Goal: Transaction & Acquisition: Purchase product/service

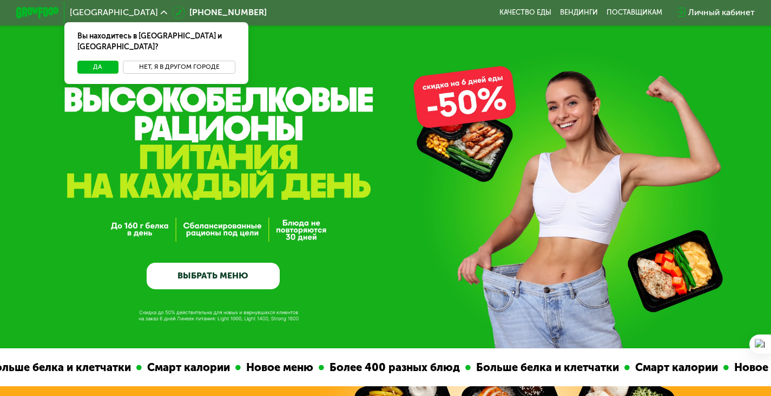
click at [167, 61] on button "Нет, я в другом городе" at bounding box center [179, 67] width 113 height 13
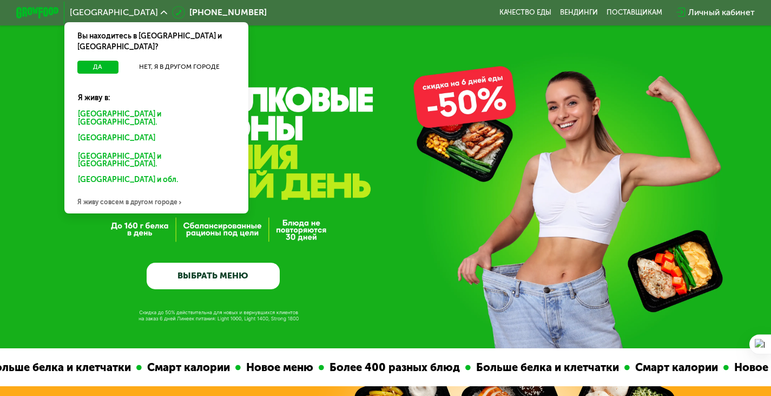
click at [104, 107] on div "[GEOGRAPHIC_DATA] и [GEOGRAPHIC_DATA]." at bounding box center [157, 118] width 172 height 23
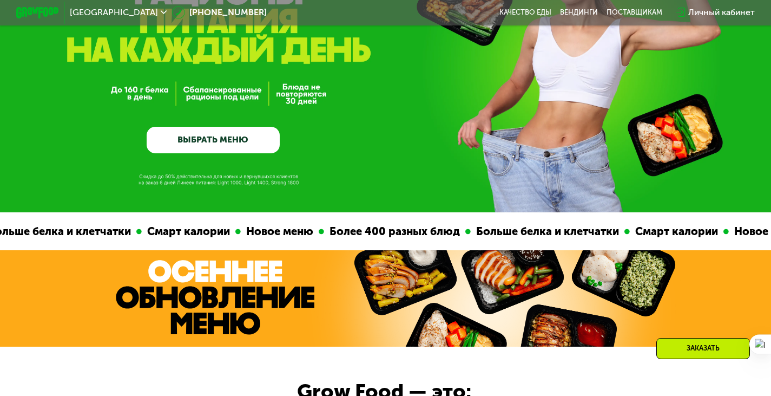
scroll to position [94, 0]
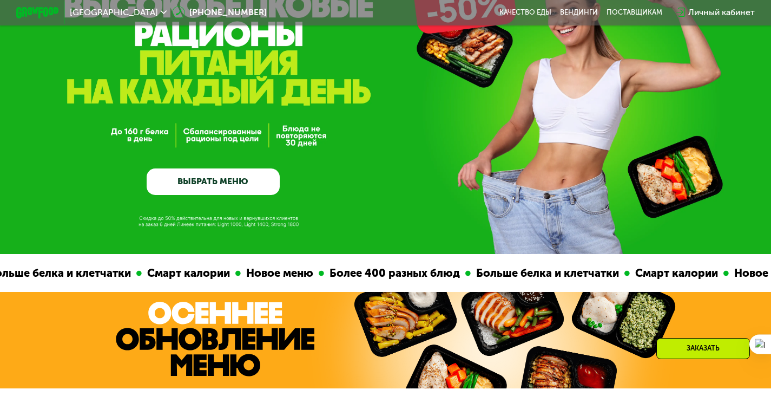
click at [242, 181] on link "ВЫБРАТЬ МЕНЮ" at bounding box center [213, 181] width 133 height 27
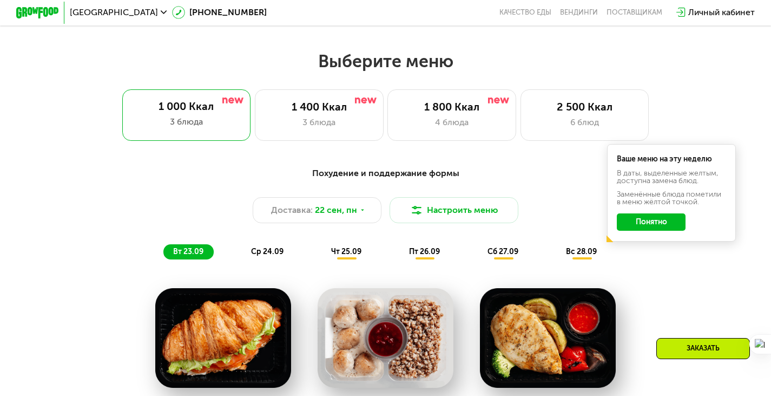
scroll to position [685, 0]
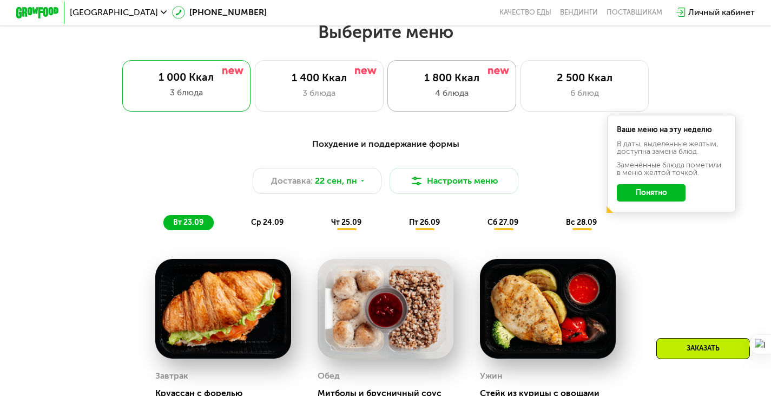
click at [438, 91] on div "4 блюда" at bounding box center [452, 93] width 106 height 13
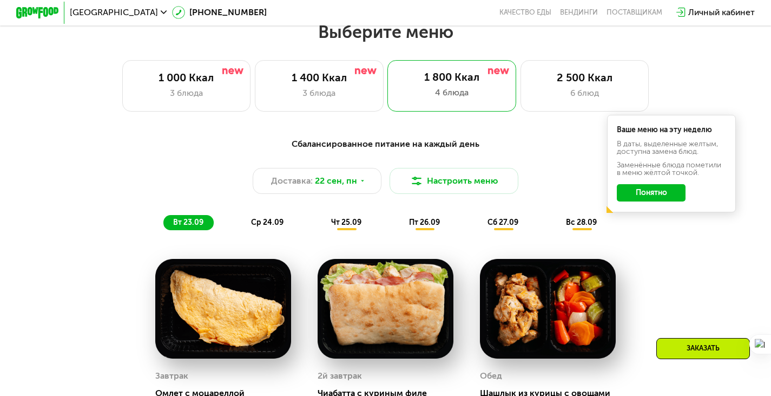
click at [657, 200] on button "Понятно" at bounding box center [651, 192] width 69 height 17
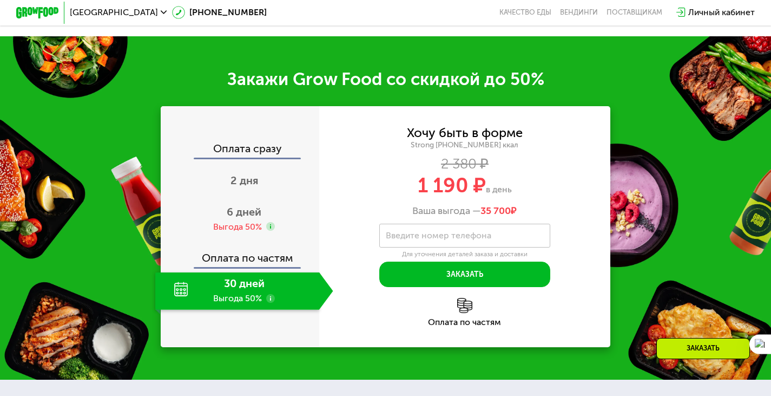
scroll to position [1307, 0]
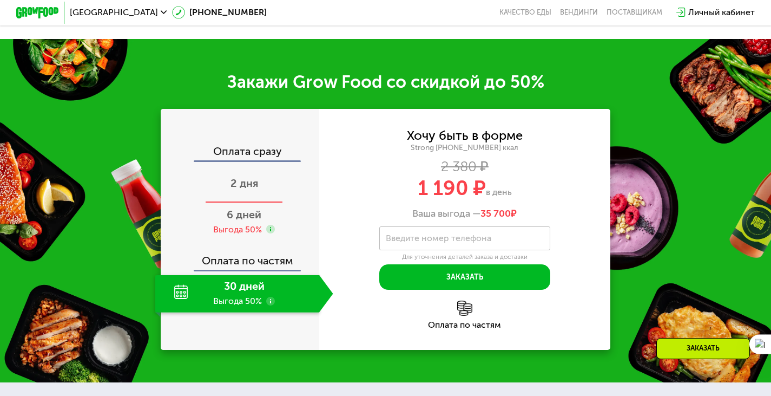
click at [257, 189] on span "2 дня" at bounding box center [245, 182] width 28 height 13
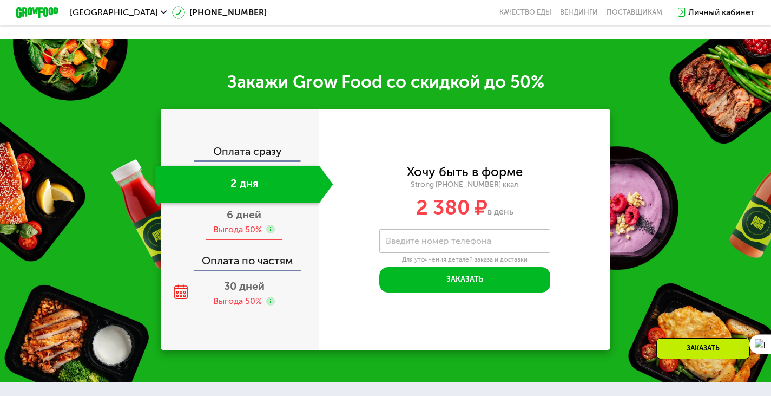
click at [247, 234] on div "6 дней Выгода 50%" at bounding box center [244, 221] width 178 height 37
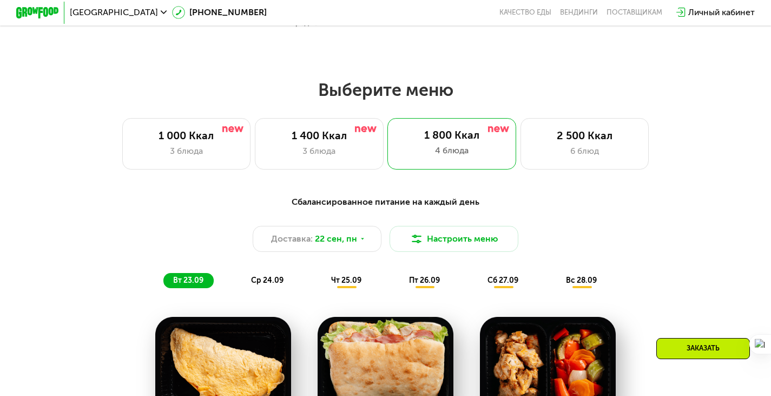
scroll to position [629, 0]
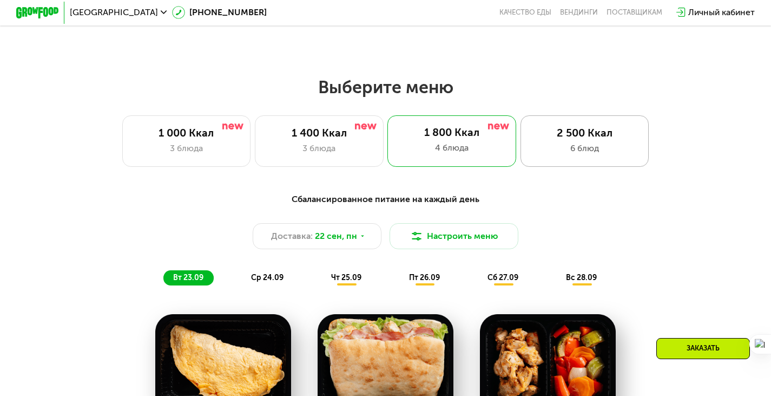
click at [584, 149] on div "6 блюд" at bounding box center [585, 148] width 106 height 13
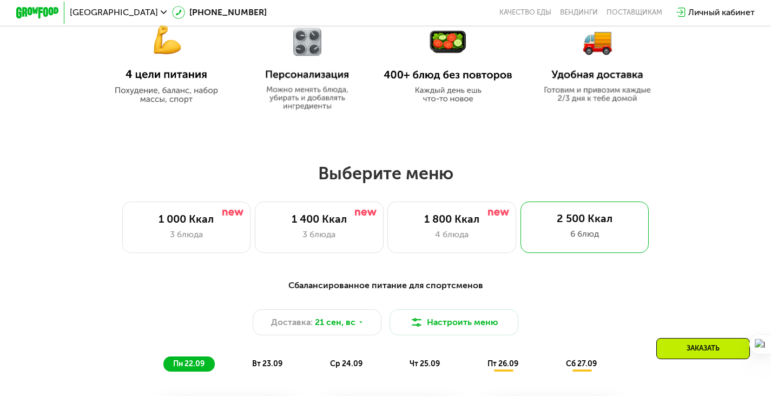
scroll to position [578, 0]
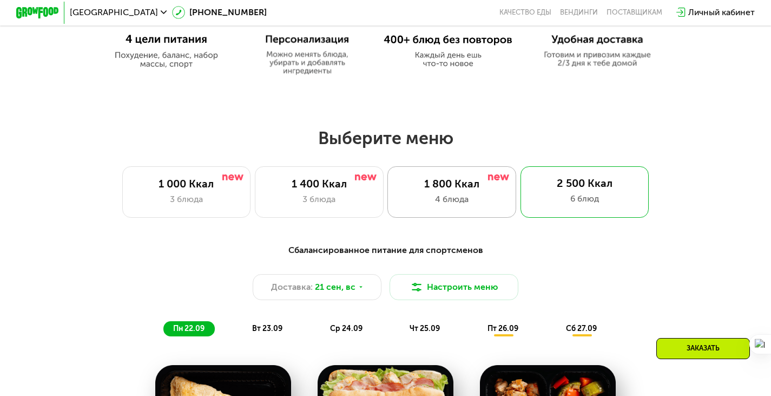
click at [428, 189] on div "1 800 Ккал" at bounding box center [452, 183] width 106 height 13
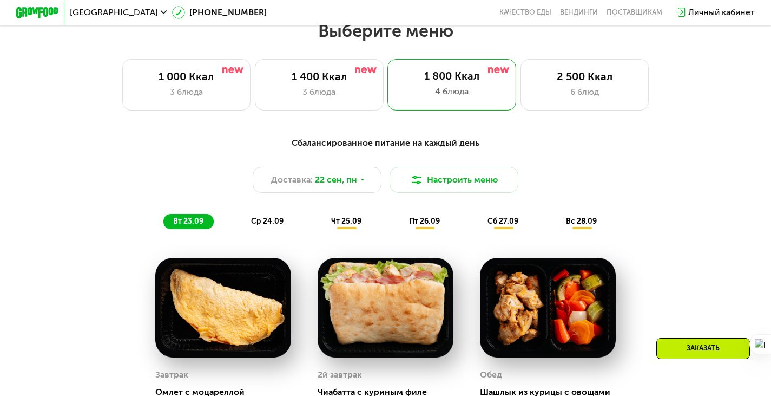
scroll to position [683, 0]
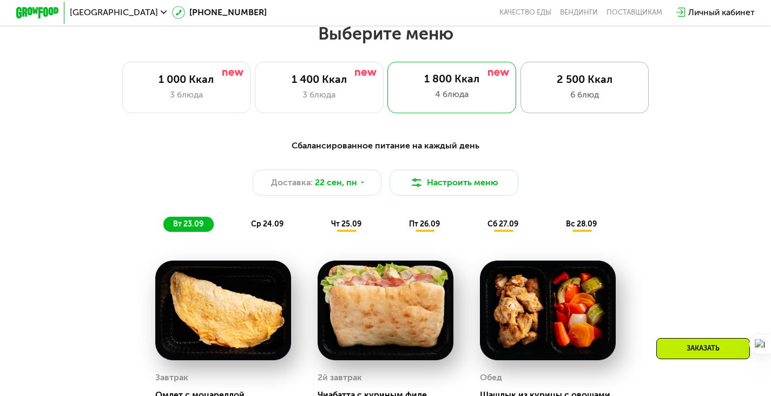
click at [616, 92] on div "6 блюд" at bounding box center [585, 94] width 106 height 13
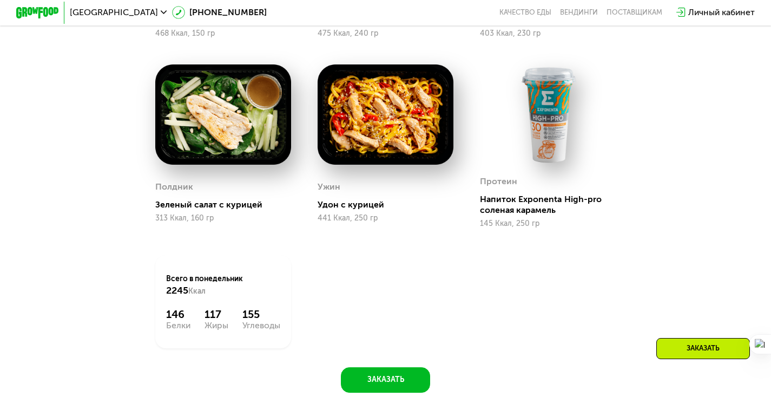
scroll to position [658, 0]
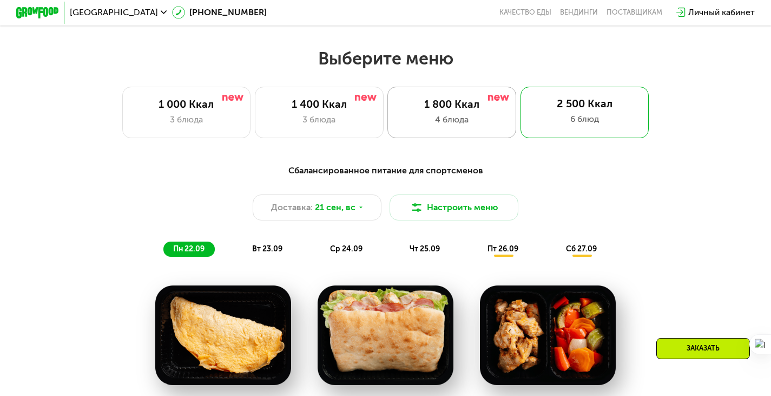
click at [446, 106] on div "1 800 Ккал" at bounding box center [452, 104] width 106 height 13
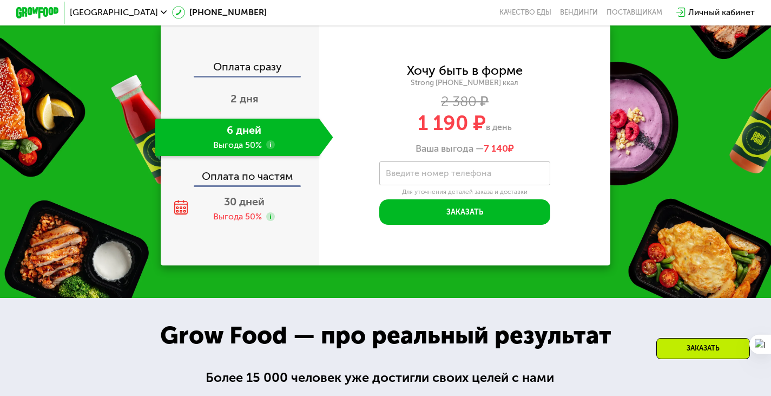
scroll to position [1386, 0]
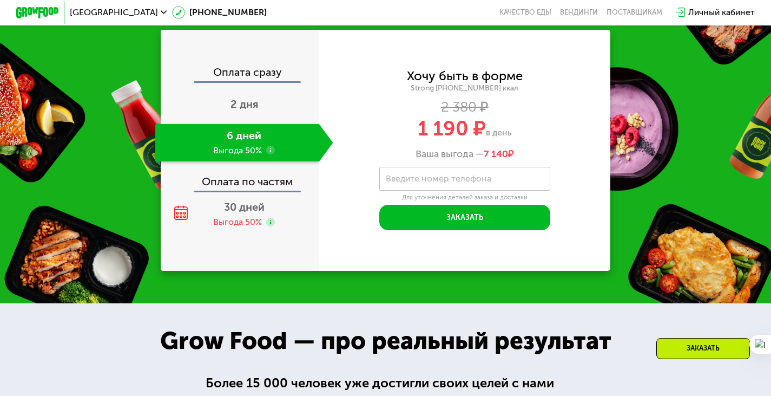
click at [754, 161] on div "Закажи Grow Food со скидкой до 50% Оплата сразу 2 дня 6 дней Выгода 50% Оплата …" at bounding box center [385, 131] width 771 height 343
drag, startPoint x: 754, startPoint y: 161, endPoint x: 776, endPoint y: 154, distance: 23.3
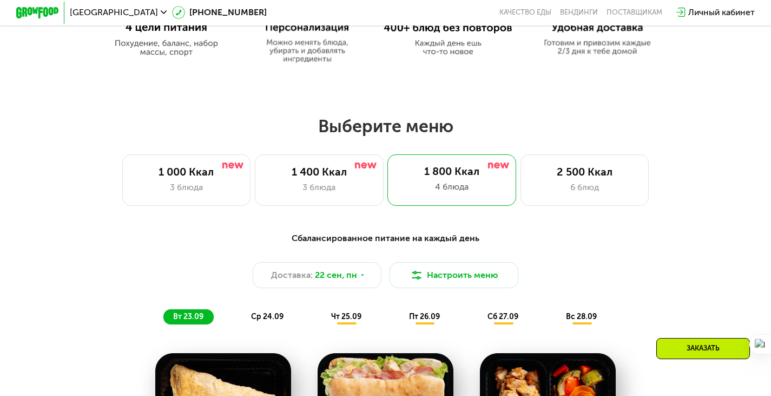
scroll to position [607, 0]
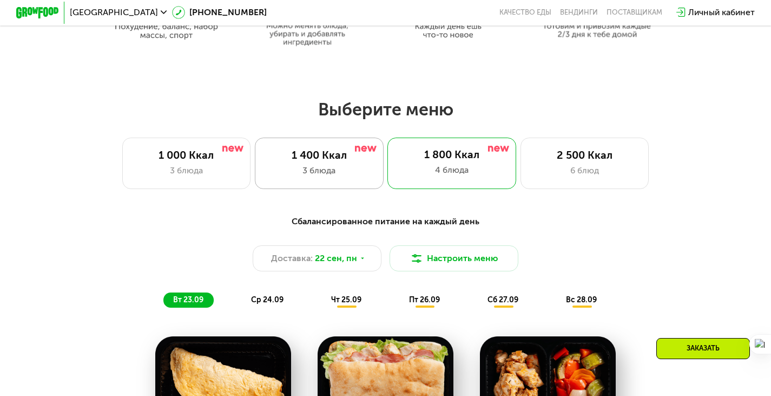
click at [340, 185] on div "1 400 Ккал 3 блюда" at bounding box center [319, 162] width 129 height 51
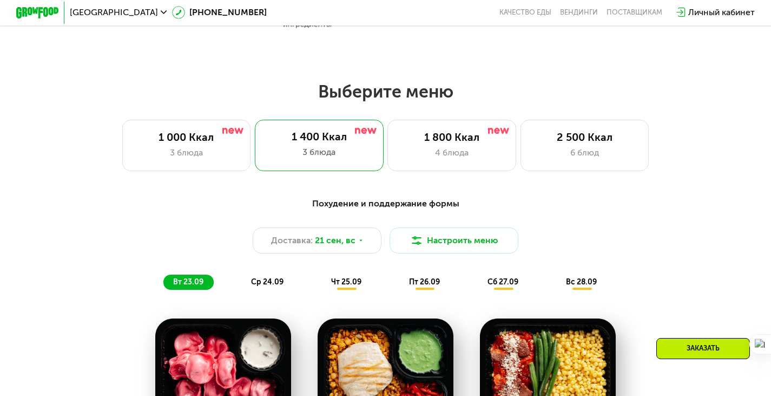
scroll to position [622, 0]
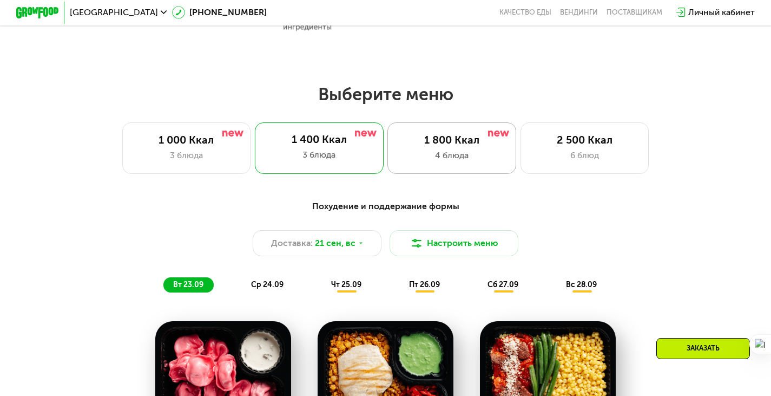
click at [424, 174] on div "1 800 Ккал 4 блюда" at bounding box center [451, 147] width 129 height 51
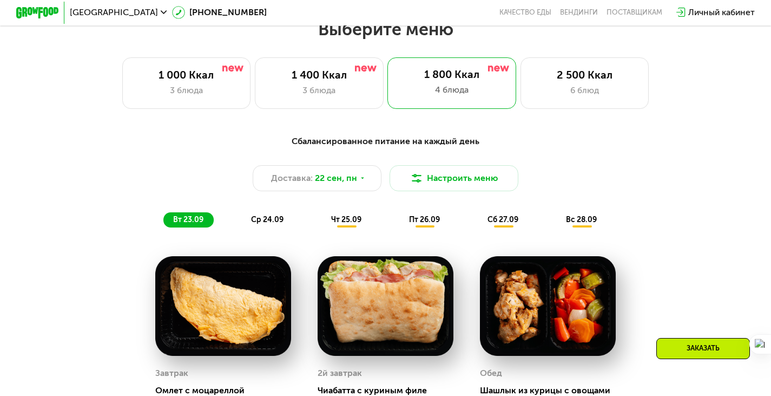
scroll to position [729, 0]
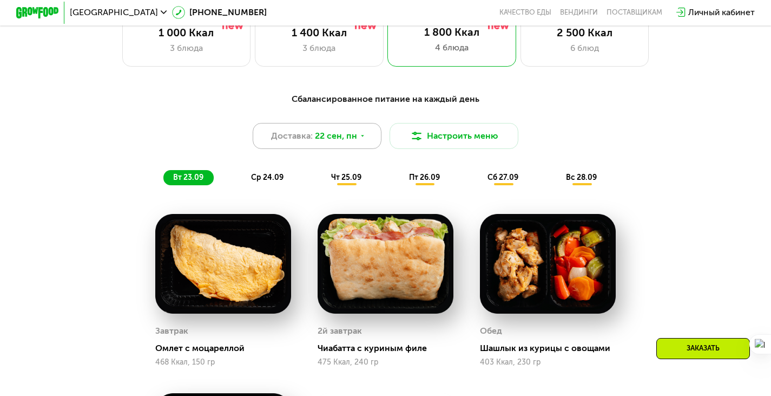
click at [320, 149] on div "Доставка: 22 сен, пн" at bounding box center [317, 136] width 129 height 26
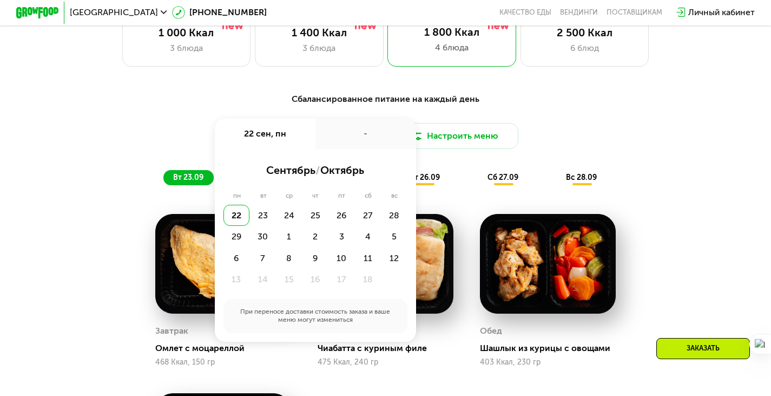
click at [320, 148] on div "-" at bounding box center [365, 134] width 101 height 30
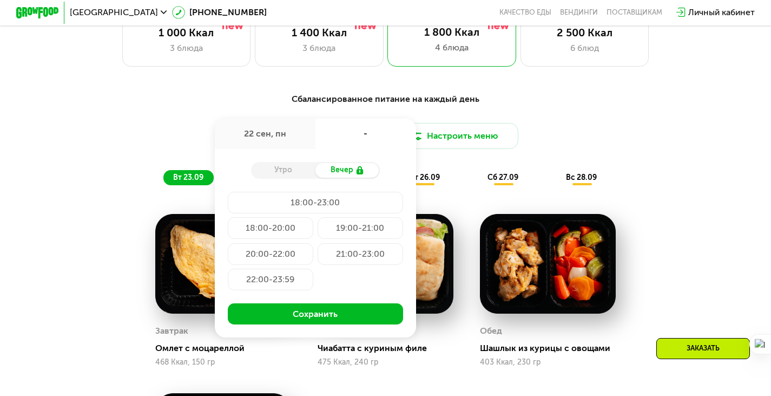
click at [139, 134] on div "Доставка: 22 сен, пн 22 сен, пн - Утро Вечер 18:00-23:00 18:00-20:00 19:00-21:0…" at bounding box center [386, 136] width 634 height 26
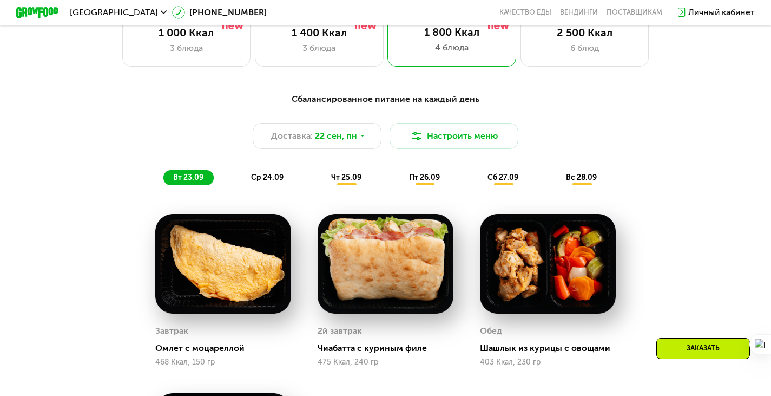
click at [262, 179] on span "ср 24.09" at bounding box center [267, 177] width 32 height 9
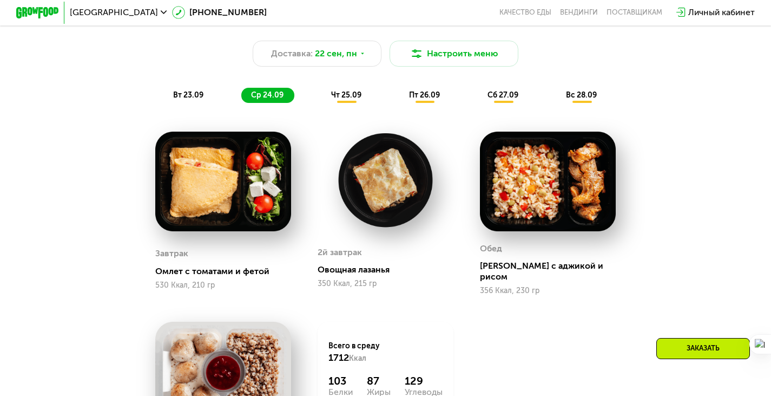
scroll to position [808, 0]
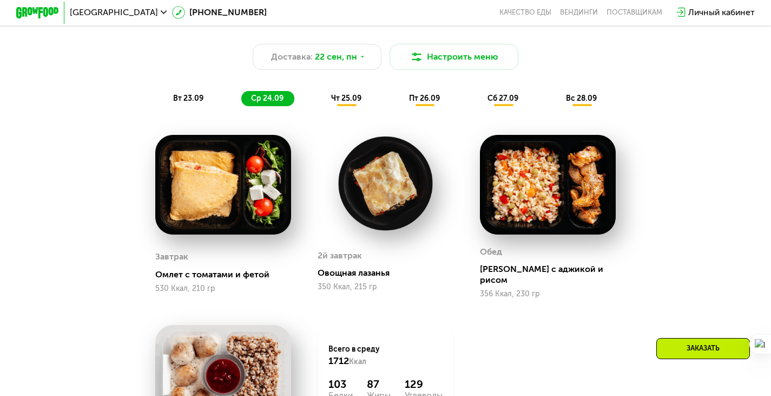
click at [339, 103] on span "чт 25.09" at bounding box center [346, 98] width 30 height 9
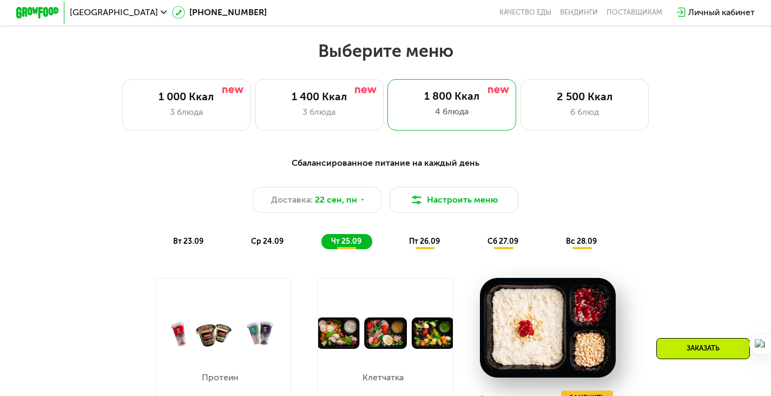
scroll to position [672, 0]
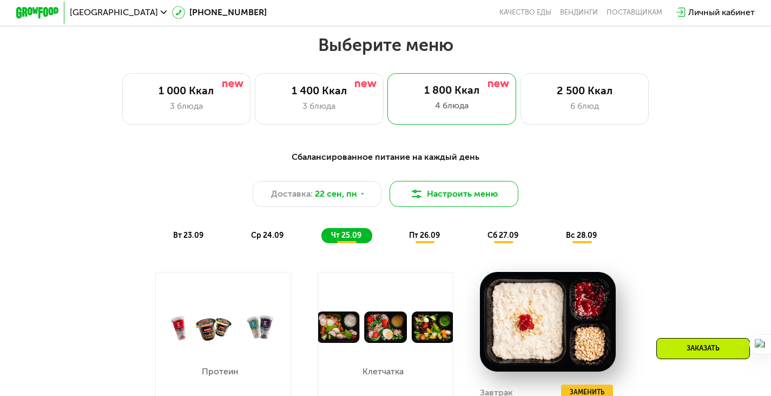
click at [438, 207] on button "Настроить меню" at bounding box center [454, 194] width 129 height 26
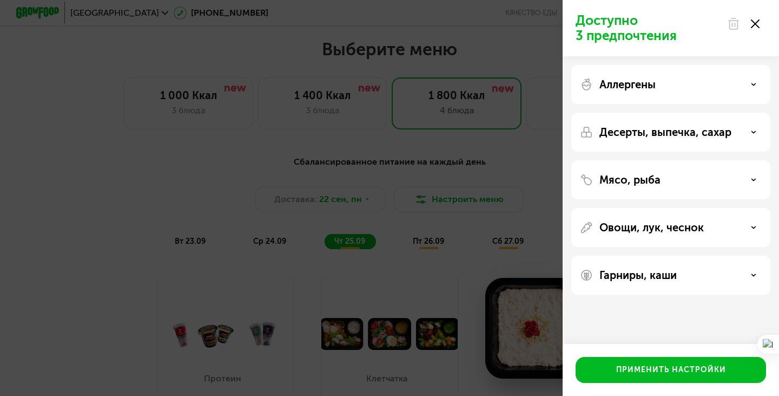
click at [693, 163] on div "Мясо, рыба" at bounding box center [670, 179] width 199 height 39
click at [694, 172] on div "Мясо, рыба" at bounding box center [670, 179] width 199 height 39
click at [727, 184] on div "Мясо, рыба" at bounding box center [671, 179] width 182 height 13
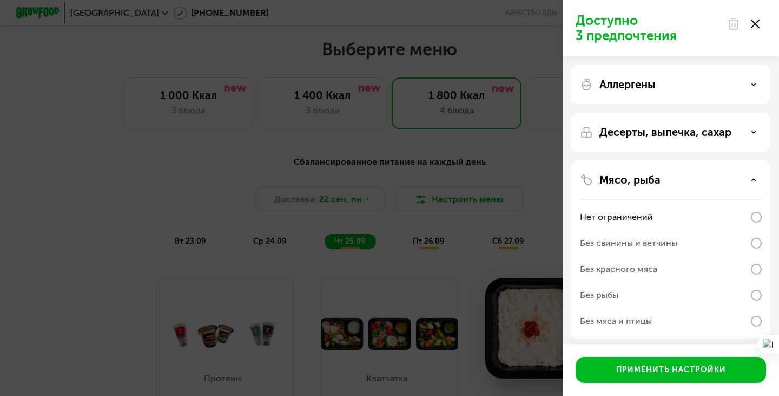
click at [688, 244] on div "Без свинины и ветчины" at bounding box center [671, 243] width 182 height 26
click at [662, 294] on div "Без рыбы" at bounding box center [671, 295] width 182 height 26
click at [671, 249] on div "Без свинины и ветчины" at bounding box center [671, 243] width 182 height 26
click at [742, 90] on div "Аллергены" at bounding box center [671, 84] width 182 height 13
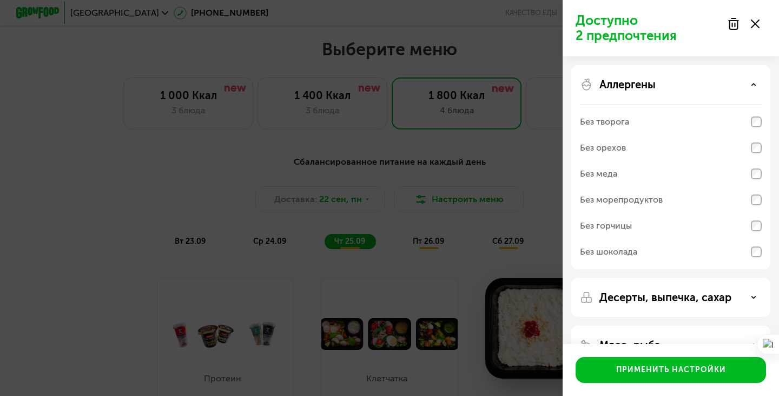
click at [719, 86] on div "Аллергены" at bounding box center [671, 84] width 182 height 13
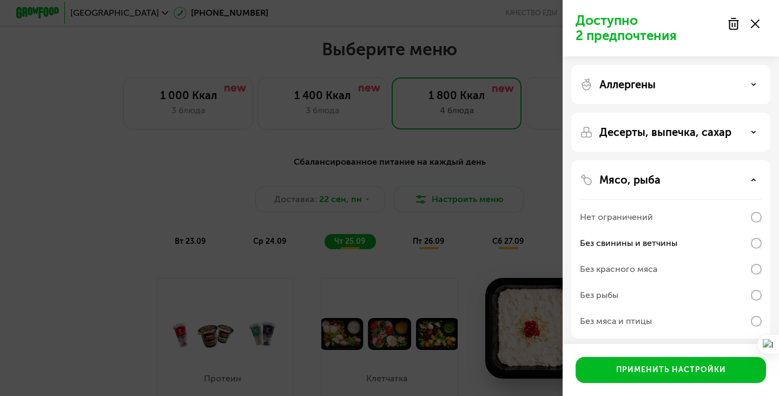
drag, startPoint x: 779, startPoint y: 118, endPoint x: 716, endPoint y: 322, distance: 213.3
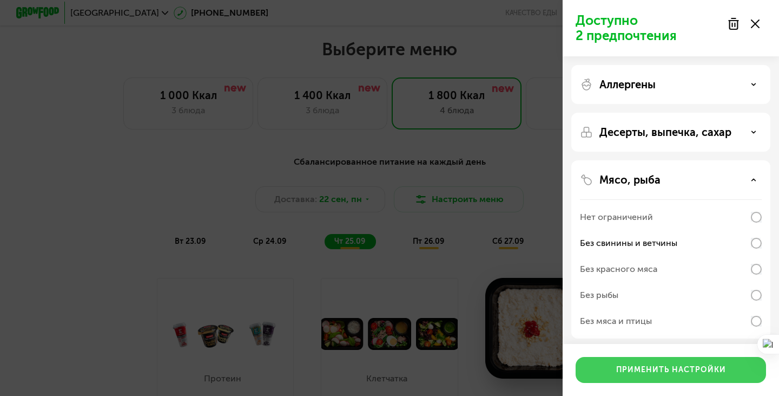
click at [702, 362] on button "Применить настройки" at bounding box center [671, 370] width 190 height 26
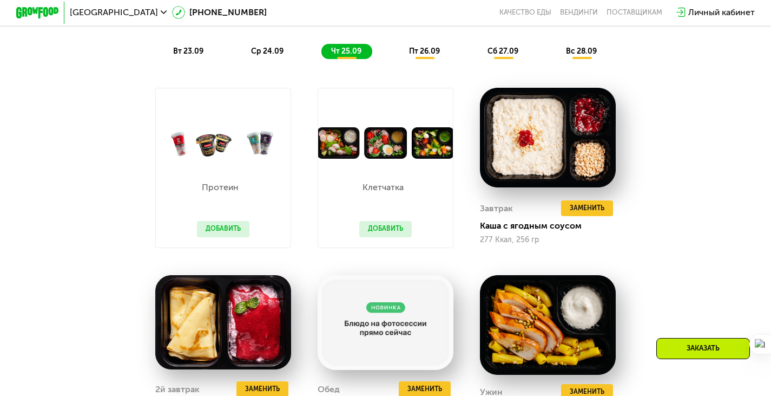
scroll to position [850, 0]
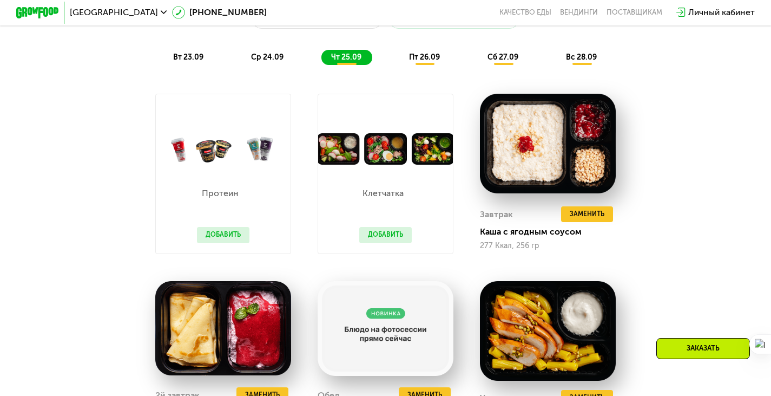
click at [196, 59] on span "вт 23.09" at bounding box center [188, 56] width 30 height 9
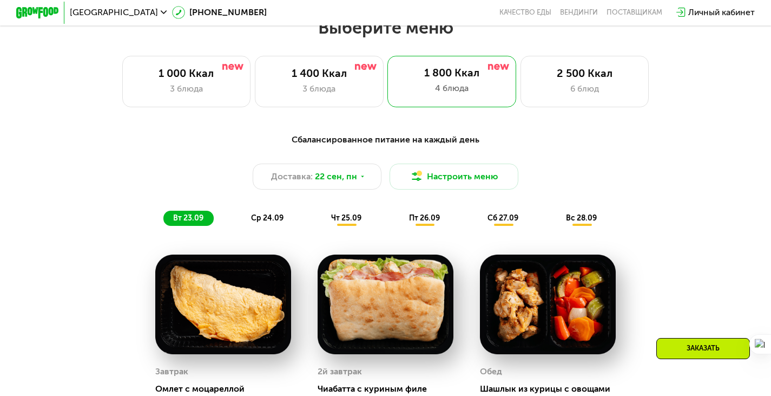
scroll to position [678, 0]
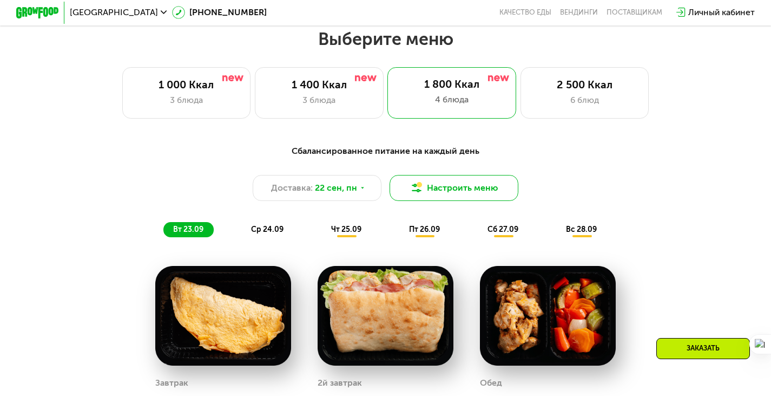
click at [482, 194] on button "Настроить меню" at bounding box center [454, 188] width 129 height 26
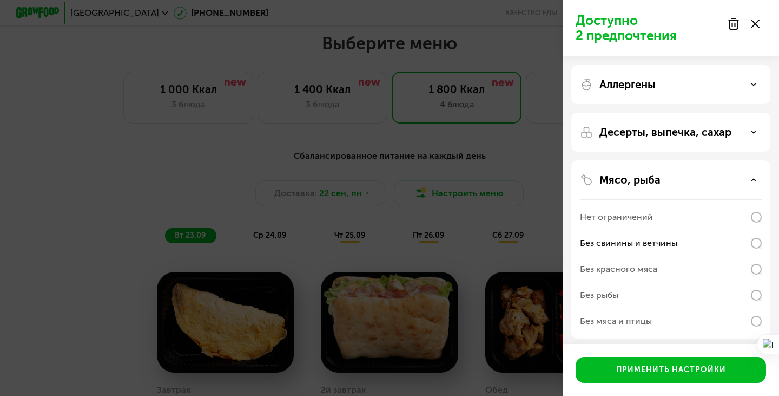
click at [716, 138] on p "Десерты, выпечка, сахар" at bounding box center [666, 132] width 132 height 13
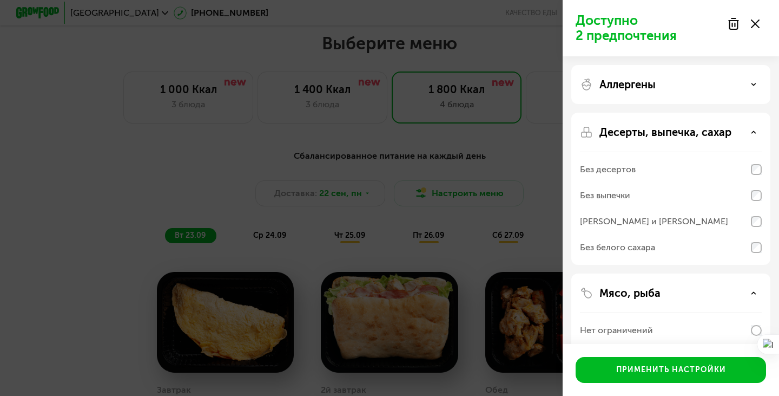
click at [689, 240] on div "Без белого сахара" at bounding box center [671, 247] width 182 height 26
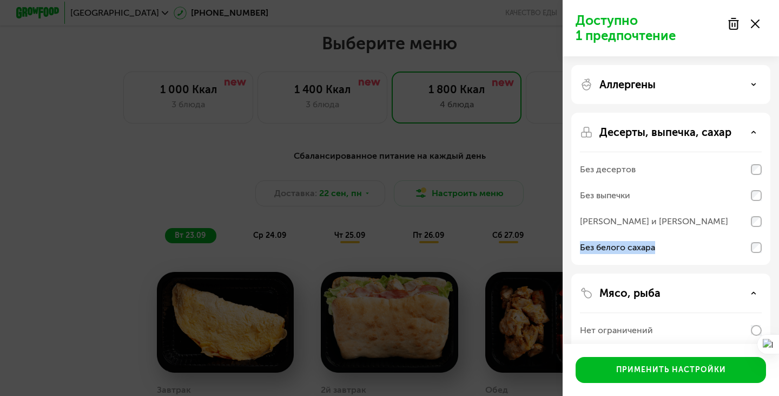
click at [689, 240] on div "Без белого сахара" at bounding box center [671, 247] width 182 height 26
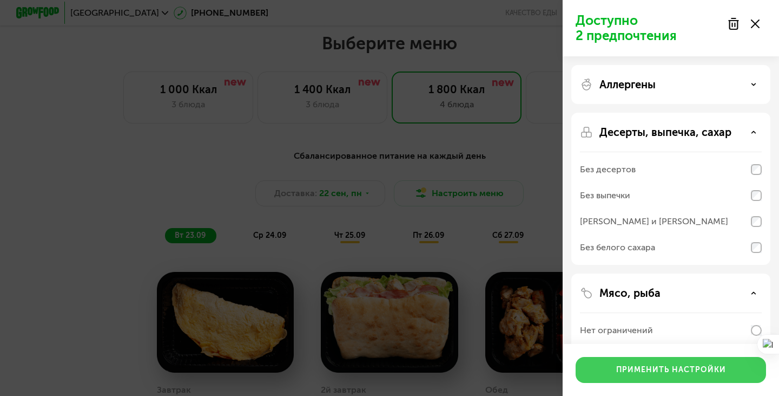
click at [676, 363] on button "Применить настройки" at bounding box center [671, 370] width 190 height 26
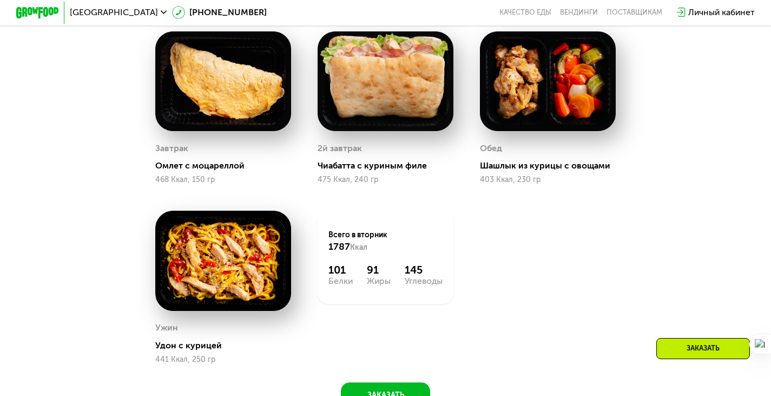
scroll to position [926, 0]
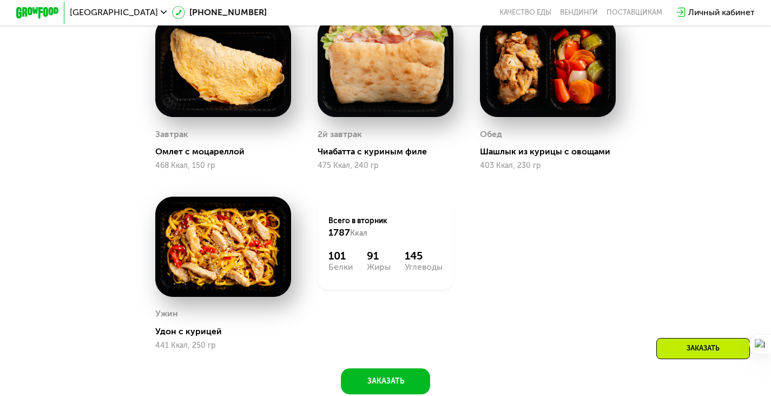
click at [699, 351] on div "Заказать" at bounding box center [703, 348] width 94 height 21
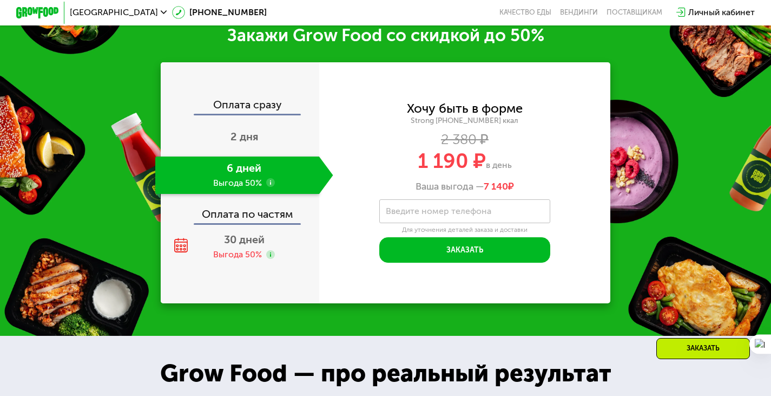
scroll to position [1356, 0]
